Goal: Information Seeking & Learning: Check status

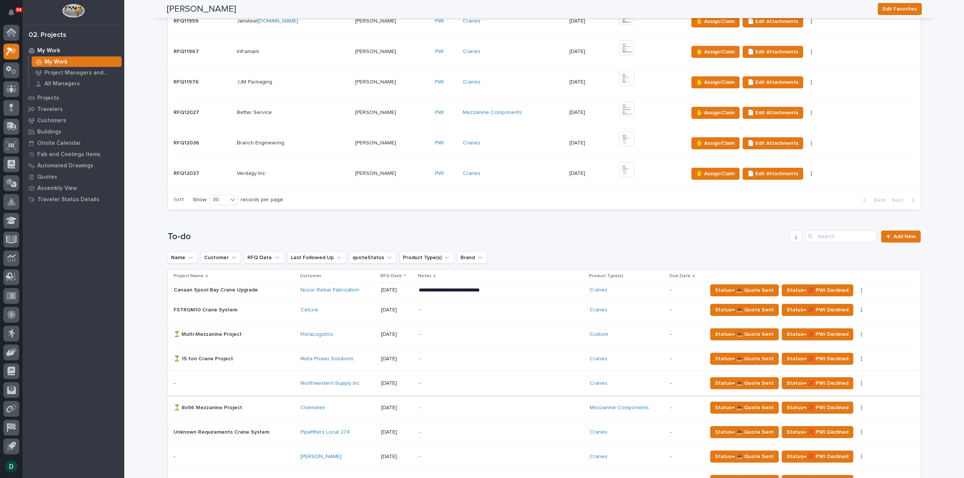
scroll to position [339, 0]
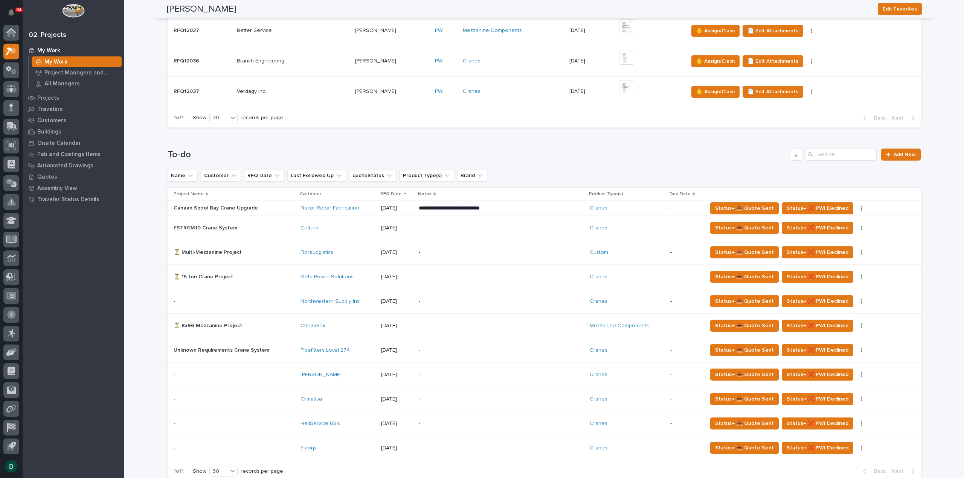
click at [264, 326] on p at bounding box center [234, 326] width 121 height 6
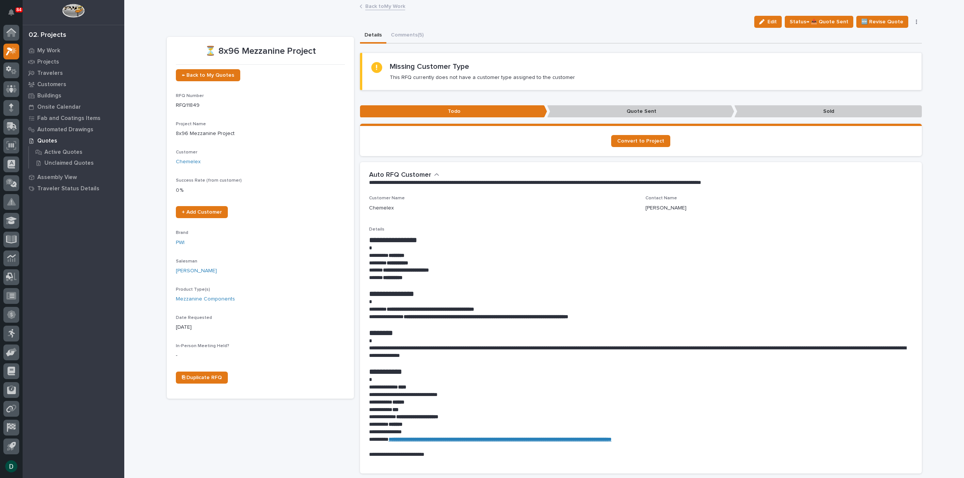
click at [409, 35] on button "Comments (5)" at bounding box center [407, 36] width 42 height 16
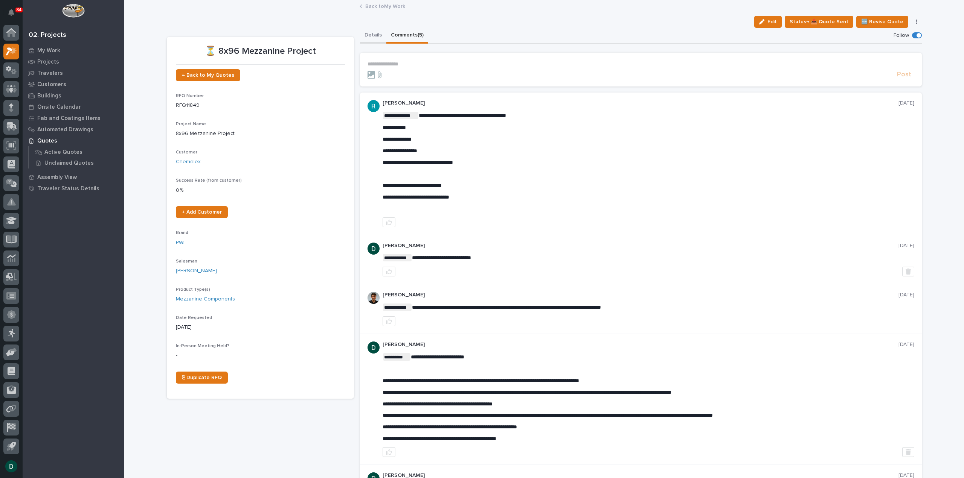
click at [375, 35] on button "Details" at bounding box center [373, 36] width 26 height 16
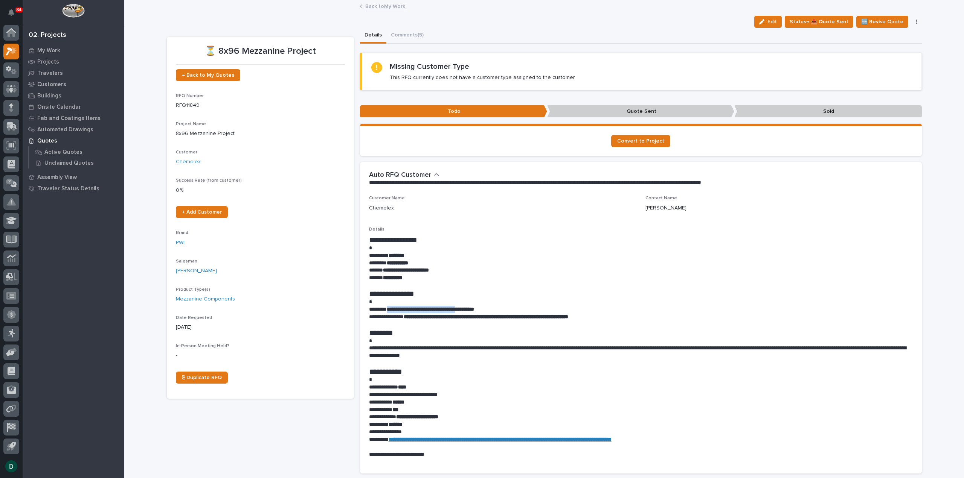
drag, startPoint x: 483, startPoint y: 308, endPoint x: 389, endPoint y: 307, distance: 94.1
click at [389, 307] on strong "**********" at bounding box center [430, 309] width 87 height 5
drag, startPoint x: 392, startPoint y: 31, endPoint x: 488, endPoint y: 53, distance: 97.8
click at [392, 31] on button "Comments (5)" at bounding box center [407, 36] width 42 height 16
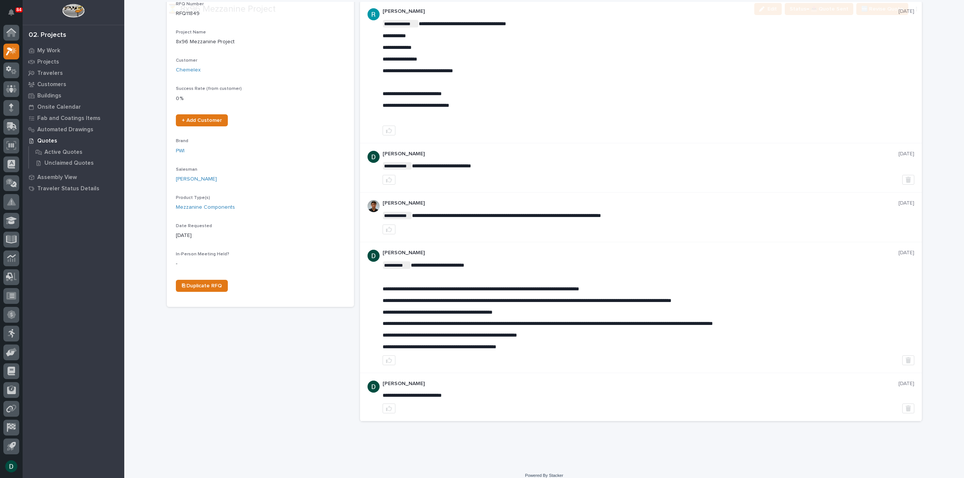
scroll to position [98, 0]
